Goal: Check status: Check status

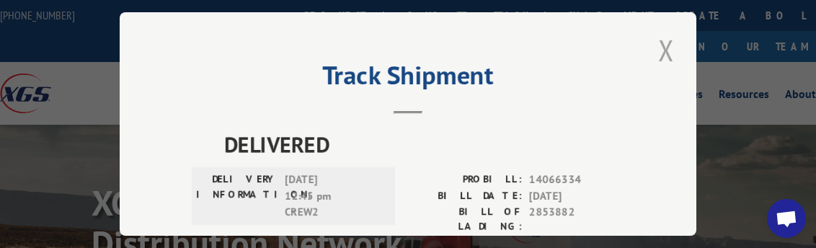
click at [659, 45] on button "Close modal" at bounding box center [666, 50] width 25 height 40
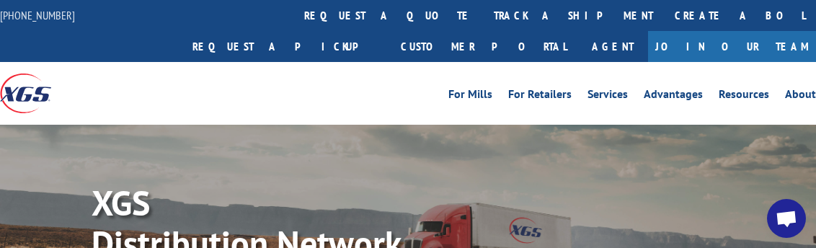
click at [483, 6] on link "track a shipment" at bounding box center [573, 15] width 181 height 31
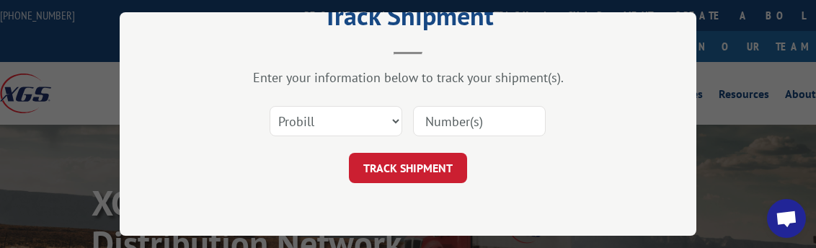
click at [474, 120] on input at bounding box center [479, 121] width 133 height 30
paste input "2855576"
type input "2855576"
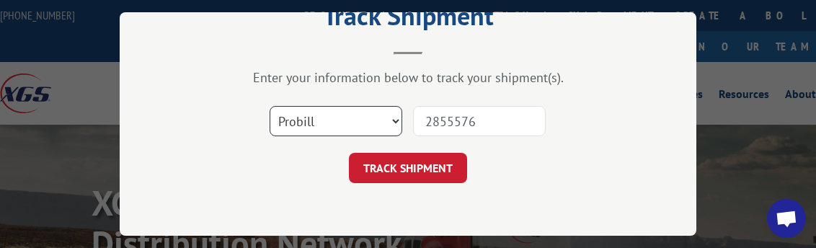
drag, startPoint x: 318, startPoint y: 117, endPoint x: 314, endPoint y: 125, distance: 9.0
click at [318, 117] on select "Select category... Probill BOL PO" at bounding box center [336, 121] width 133 height 30
select select "bol"
click at [270, 106] on select "Select category... Probill BOL PO" at bounding box center [336, 121] width 133 height 30
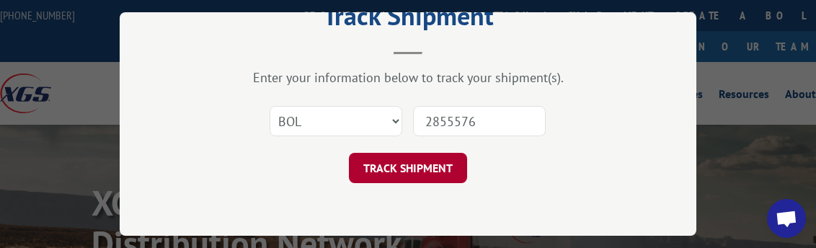
click at [396, 171] on button "TRACK SHIPMENT" at bounding box center [408, 168] width 118 height 30
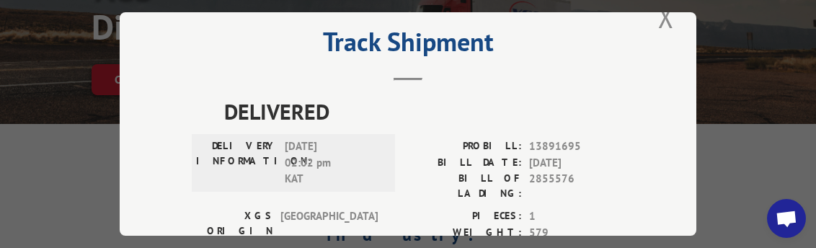
scroll to position [0, 0]
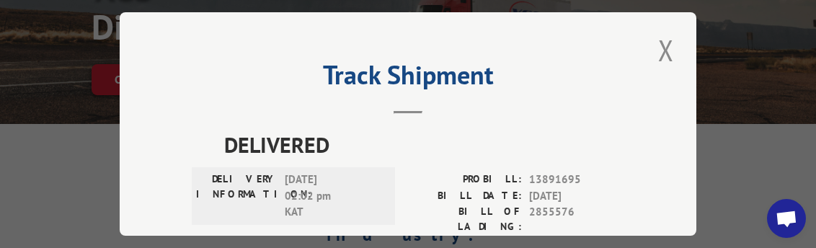
click at [661, 47] on button "Close modal" at bounding box center [666, 50] width 25 height 40
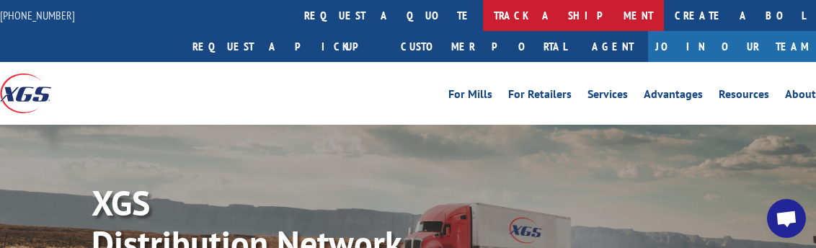
click at [483, 6] on link "track a shipment" at bounding box center [573, 15] width 181 height 31
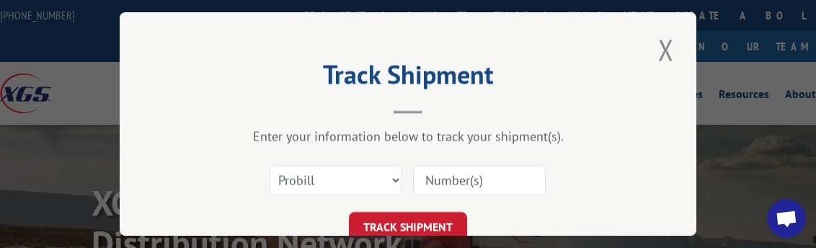
click at [437, 165] on input at bounding box center [479, 180] width 133 height 30
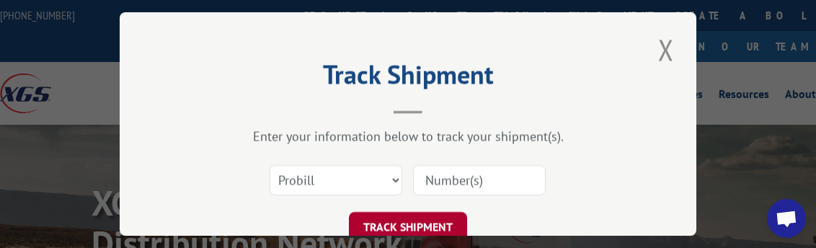
paste input "2855576"
type input "2855576"
click at [401, 220] on button "TRACK SHIPMENT" at bounding box center [408, 227] width 118 height 30
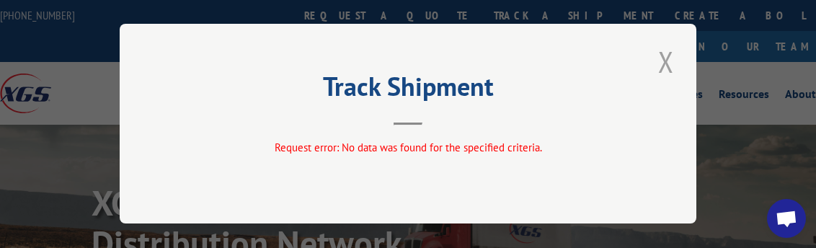
click at [662, 62] on button "Close modal" at bounding box center [666, 62] width 25 height 40
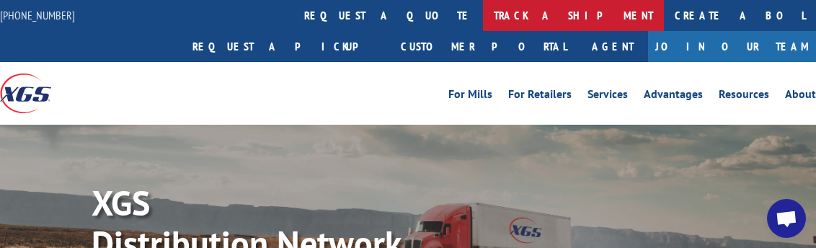
click at [483, 13] on link "track a shipment" at bounding box center [573, 15] width 181 height 31
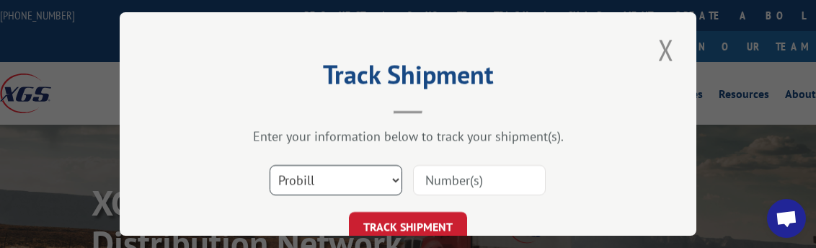
click at [366, 165] on select "Select category... Probill BOL PO" at bounding box center [336, 180] width 133 height 30
select select "po"
click at [270, 165] on select "Select category... Probill BOL PO" at bounding box center [336, 180] width 133 height 30
click at [466, 174] on input at bounding box center [479, 180] width 133 height 30
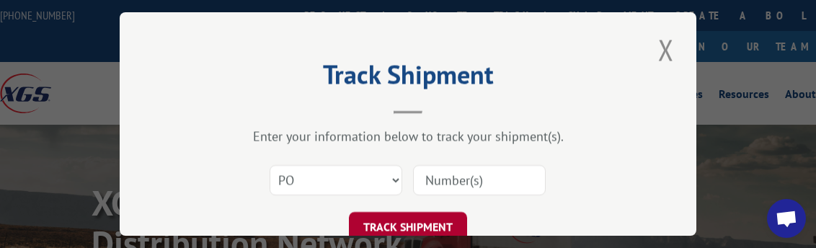
paste input "CG513696"
type input "CG513696"
click at [401, 223] on button "TRACK SHIPMENT" at bounding box center [408, 227] width 118 height 30
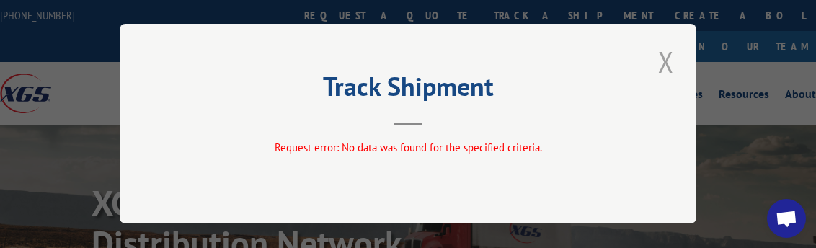
click at [662, 62] on button "Close modal" at bounding box center [666, 62] width 25 height 40
